Goal: Task Accomplishment & Management: Use online tool/utility

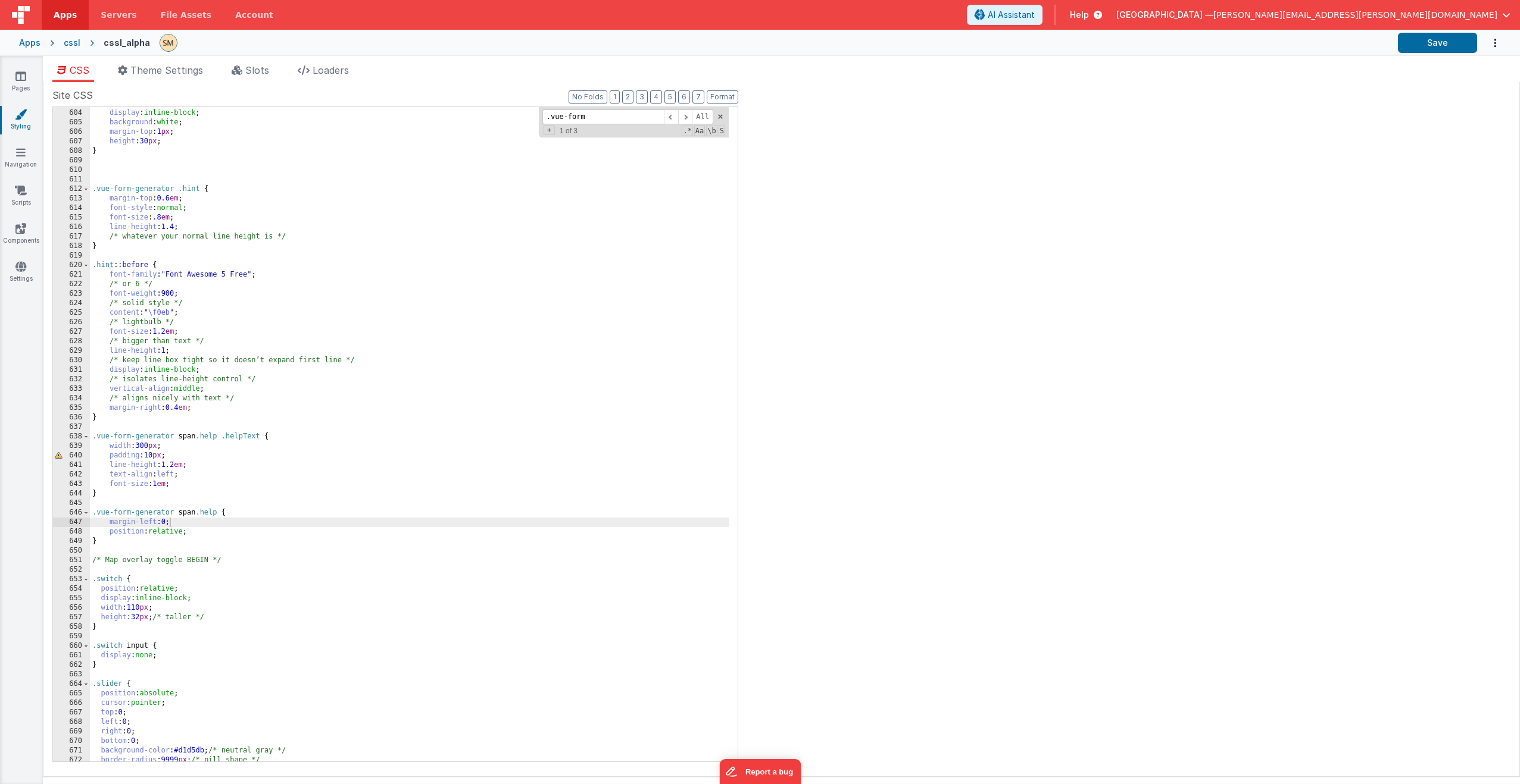
scroll to position [6186, 0]
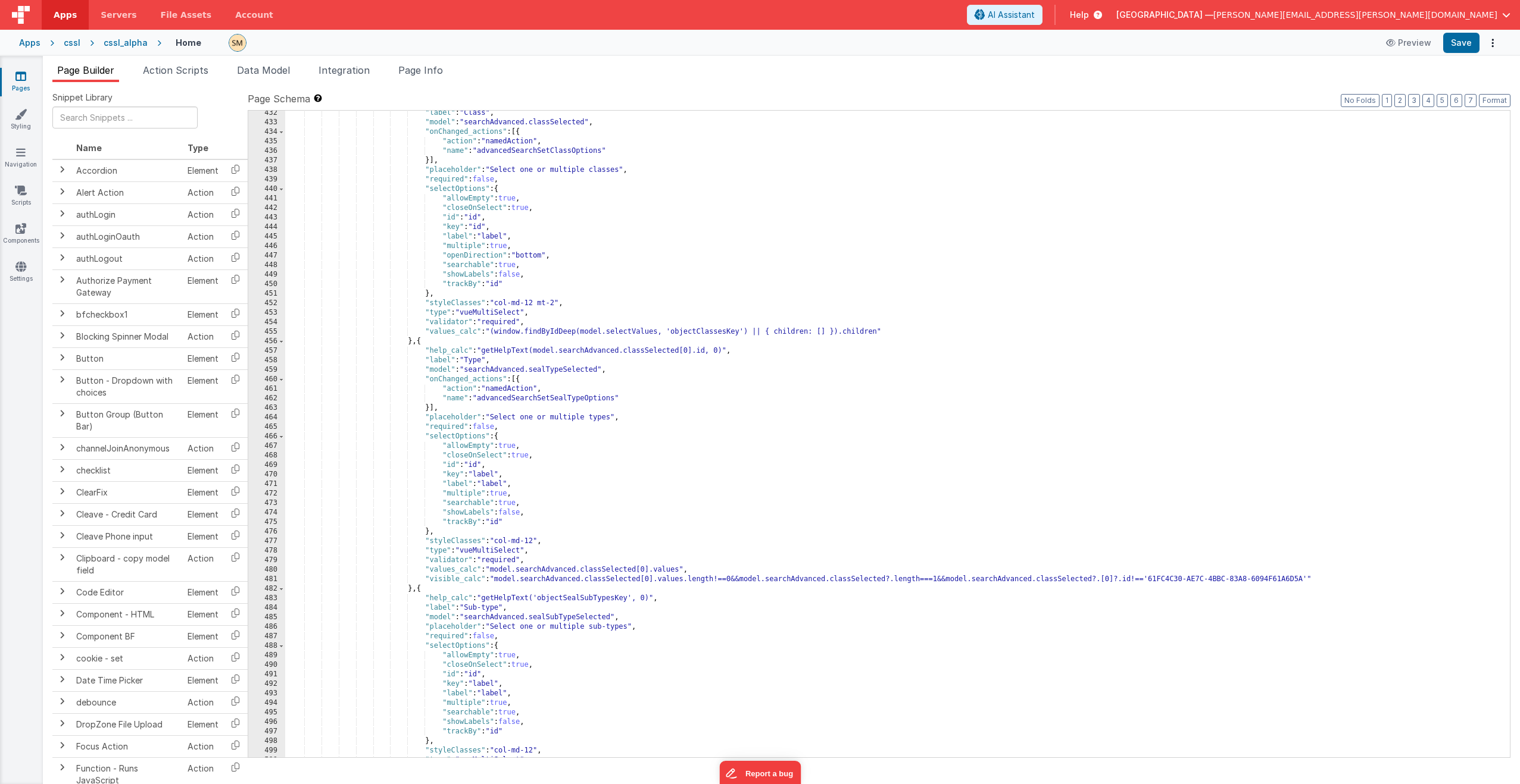
scroll to position [4498, 0]
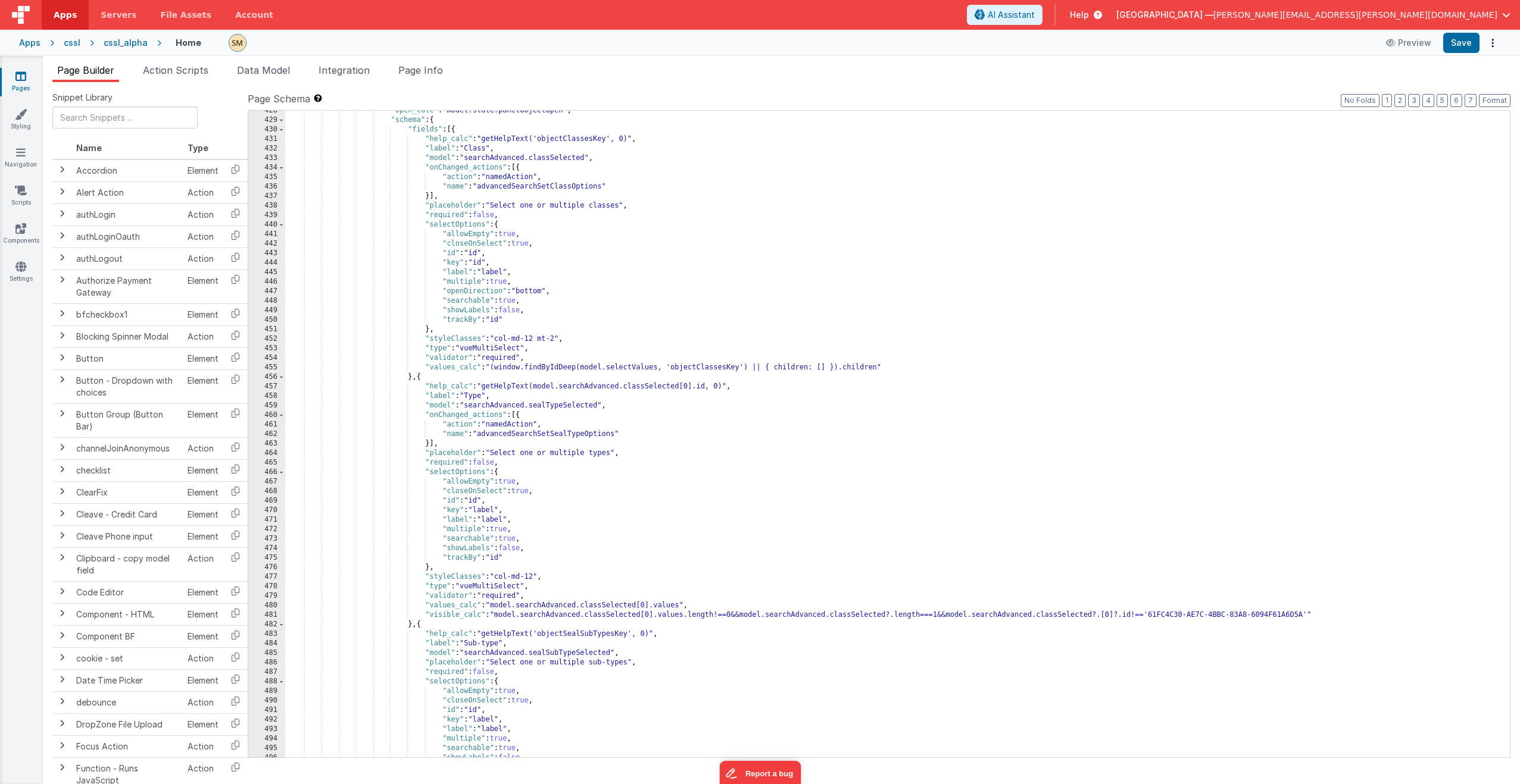
click at [726, 387] on div ""open_calc" : "model.state.panelObjectOpen" , "schema" : { "fields" : [{ "help_…" at bounding box center [897, 439] width 1225 height 666
drag, startPoint x: 725, startPoint y: 387, endPoint x: 484, endPoint y: 390, distance: 241.0
click at [484, 390] on div ""open_calc" : "model.state.panelObjectOpen" , "schema" : { "fields" : [{ "help_…" at bounding box center [897, 439] width 1225 height 666
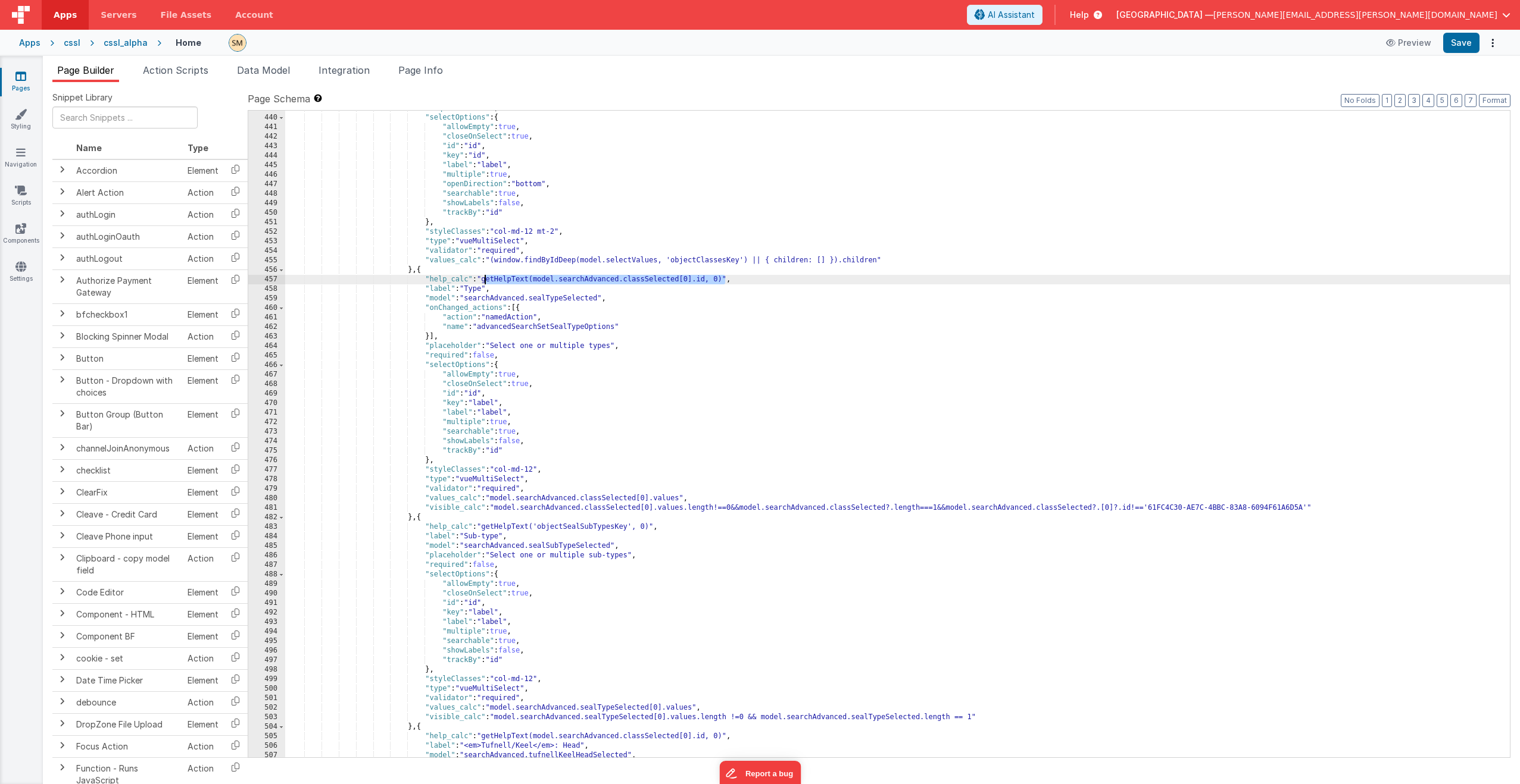
scroll to position [4605, 0]
drag, startPoint x: 652, startPoint y: 526, endPoint x: 486, endPoint y: 529, distance: 166.0
click at [486, 529] on div ""required" : false , "selectOptions" : { "allowEmpty" : true , "closeOnSelect" …" at bounding box center [897, 437] width 1225 height 666
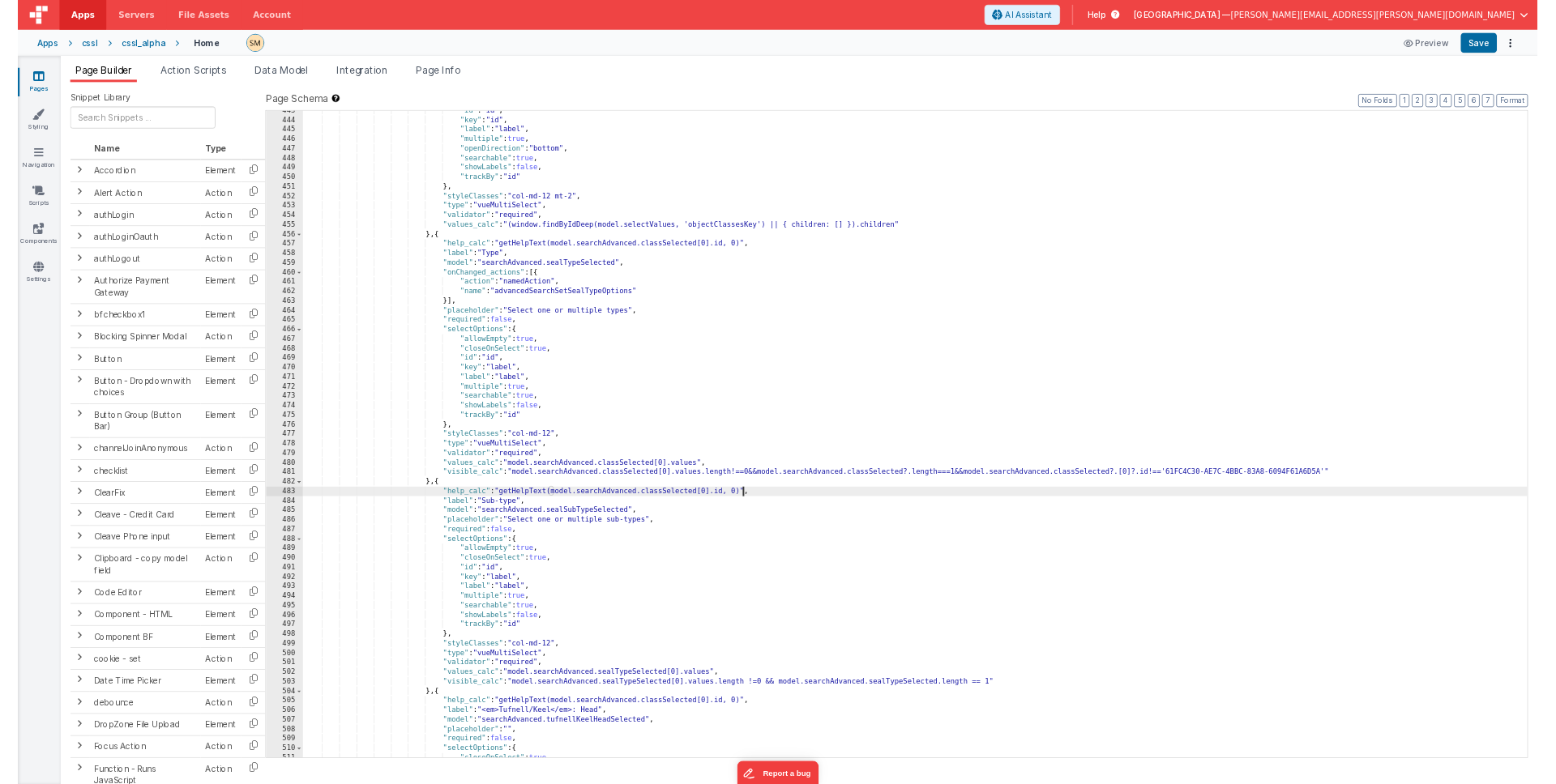
scroll to position [6369, 0]
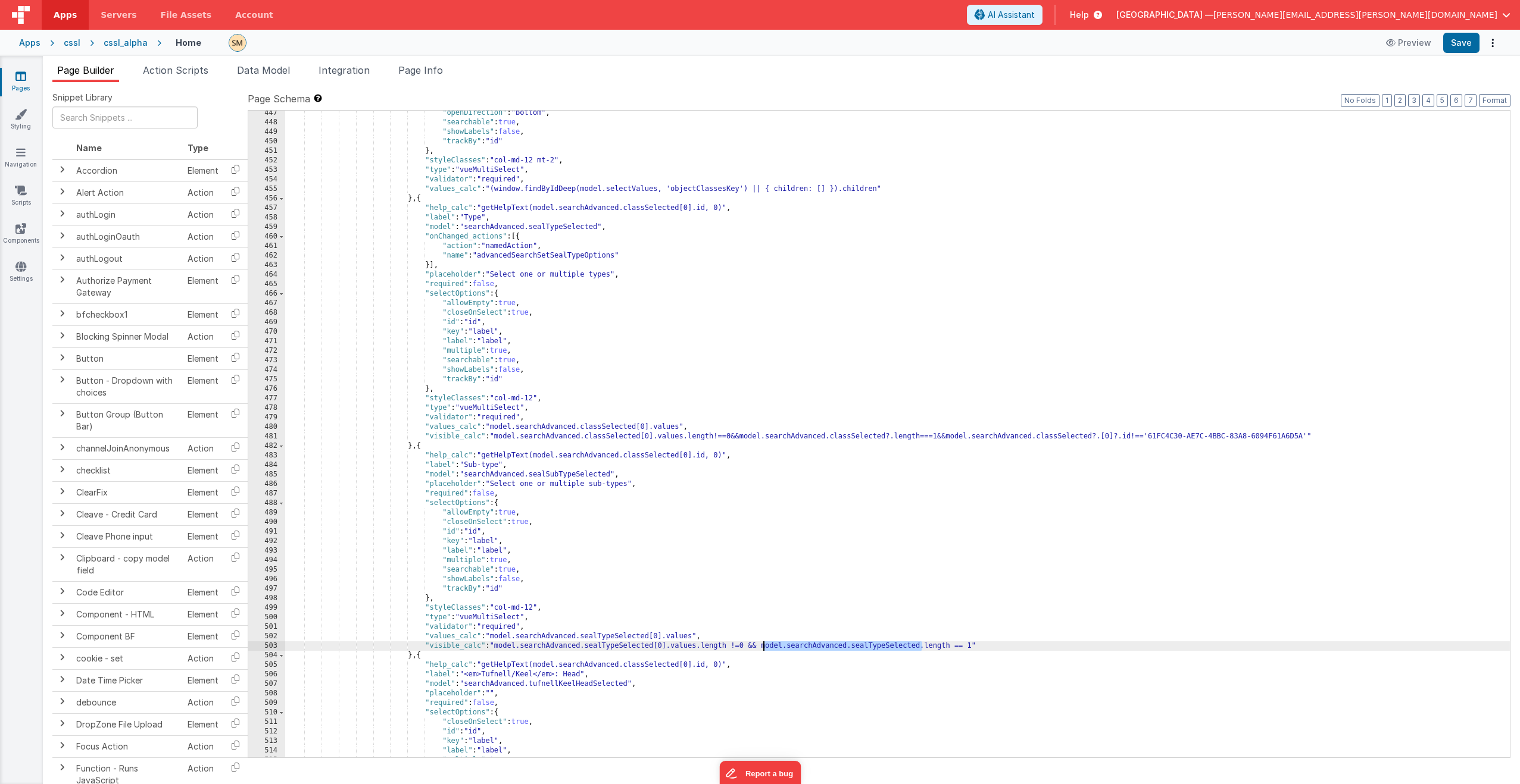
drag, startPoint x: 924, startPoint y: 646, endPoint x: 763, endPoint y: 646, distance: 161.0
click at [763, 646] on div ""openDirection" : "bottom" , "searchable" : true , "showLabels" : false , "trac…" at bounding box center [897, 441] width 1225 height 666
drag, startPoint x: 681, startPoint y: 458, endPoint x: 536, endPoint y: 460, distance: 145.0
click at [536, 460] on div ""openDirection" : "bottom" , "searchable" : true , "showLabels" : false , "trac…" at bounding box center [897, 441] width 1225 height 666
click at [1461, 39] on button "Save" at bounding box center [1461, 43] width 36 height 20
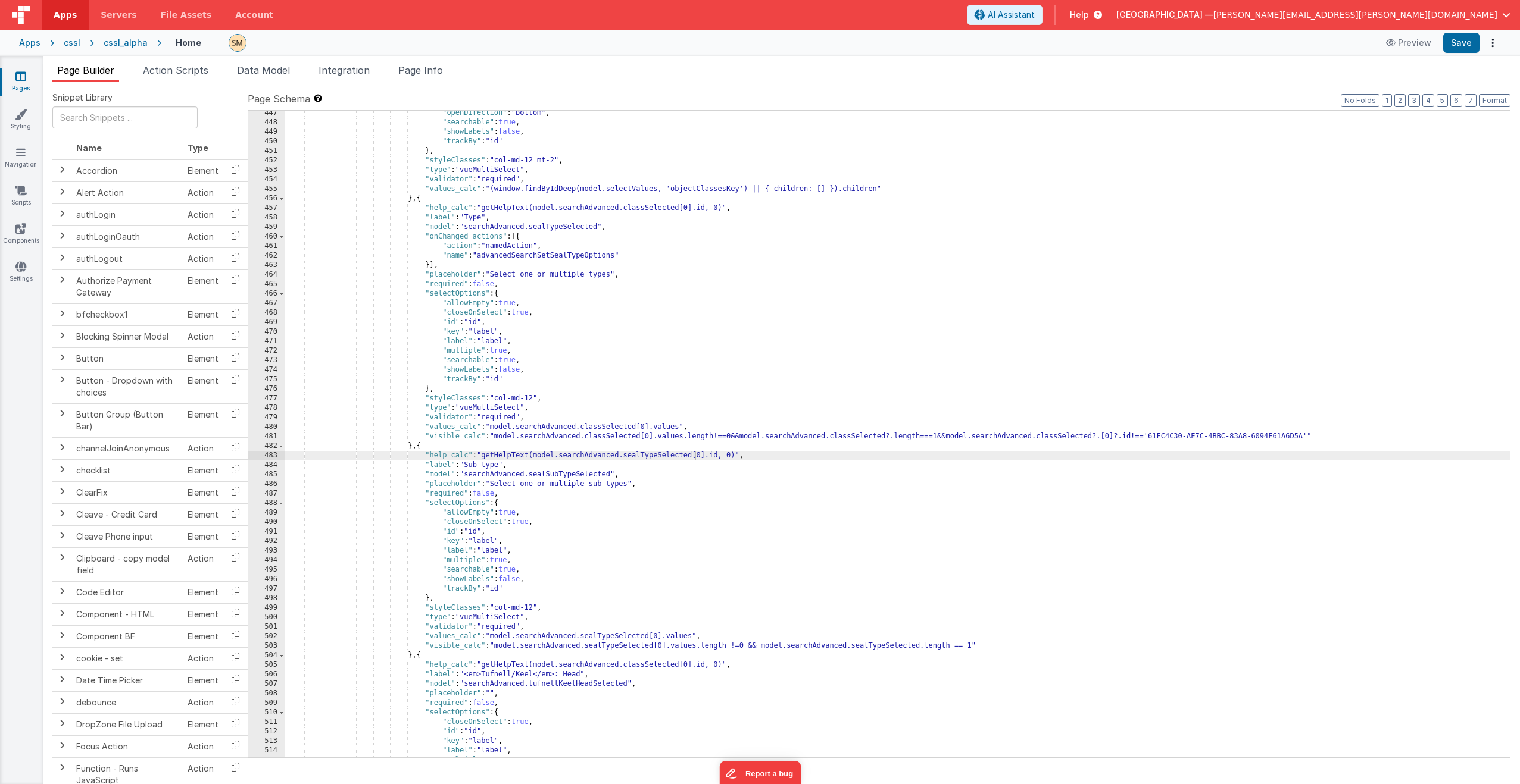
click at [427, 447] on div ""openDirection" : "bottom" , "searchable" : true , "showLabels" : false , "trac…" at bounding box center [897, 441] width 1225 height 666
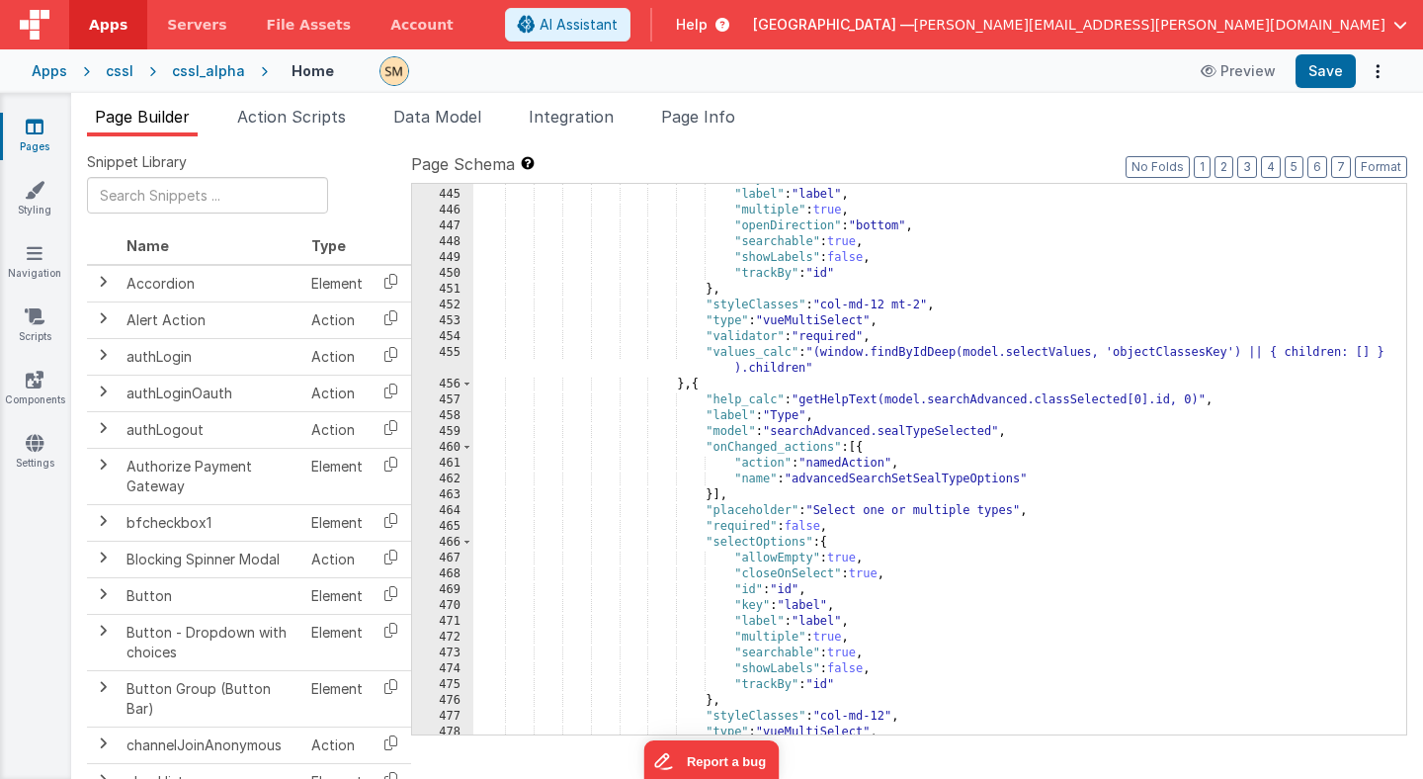
scroll to position [7259, 0]
